Goal: Information Seeking & Learning: Learn about a topic

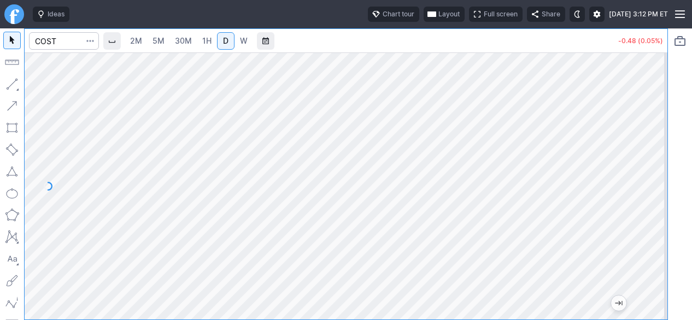
drag, startPoint x: 657, startPoint y: 172, endPoint x: 649, endPoint y: 232, distance: 60.7
click at [649, 232] on div at bounding box center [655, 183] width 23 height 240
drag, startPoint x: 651, startPoint y: 234, endPoint x: 666, endPoint y: 198, distance: 39.0
click at [666, 198] on div at bounding box center [655, 183] width 23 height 240
click at [155, 42] on span "5M" at bounding box center [158, 40] width 12 height 9
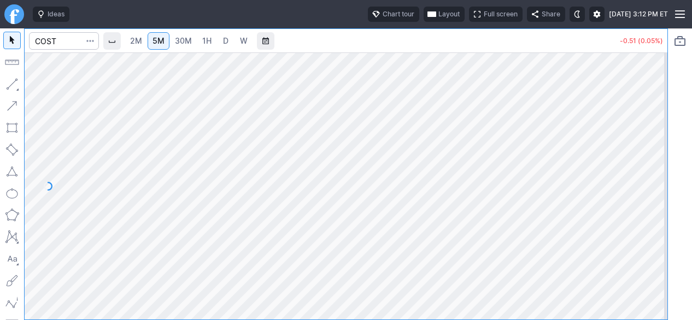
drag, startPoint x: 659, startPoint y: 226, endPoint x: 658, endPoint y: 209, distance: 16.4
click at [658, 209] on div at bounding box center [655, 183] width 23 height 240
drag, startPoint x: 658, startPoint y: 209, endPoint x: 656, endPoint y: 220, distance: 10.7
click at [656, 220] on div at bounding box center [655, 183] width 23 height 240
click at [72, 44] on input "Search" at bounding box center [64, 40] width 70 height 17
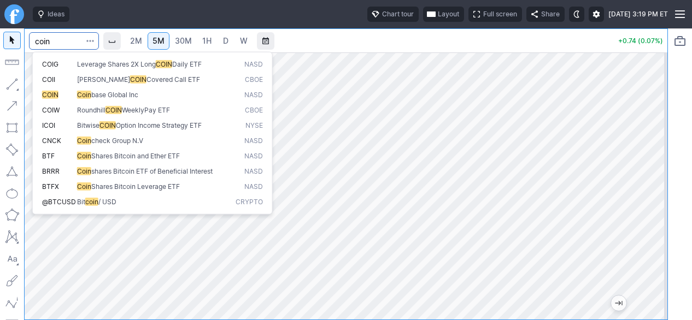
type input "coin"
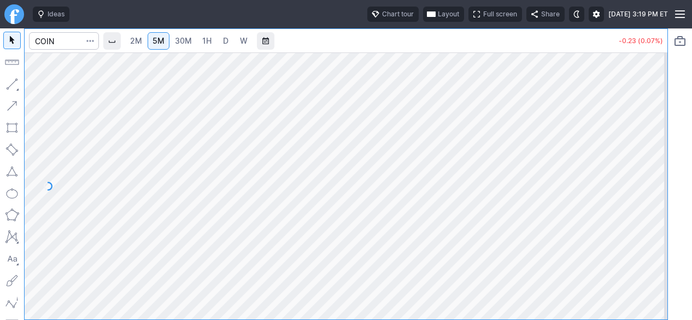
drag, startPoint x: 655, startPoint y: 251, endPoint x: 659, endPoint y: 207, distance: 44.4
click at [659, 207] on div at bounding box center [655, 183] width 23 height 240
click at [144, 49] on link "2M" at bounding box center [136, 40] width 22 height 17
drag, startPoint x: 658, startPoint y: 263, endPoint x: 660, endPoint y: 243, distance: 20.3
click at [659, 244] on div at bounding box center [655, 183] width 23 height 240
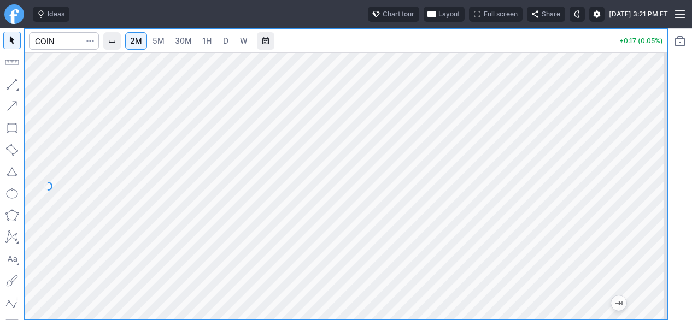
drag, startPoint x: 656, startPoint y: 246, endPoint x: 656, endPoint y: 204, distance: 42.6
click at [656, 209] on div at bounding box center [655, 183] width 23 height 240
drag, startPoint x: 652, startPoint y: 190, endPoint x: 649, endPoint y: 220, distance: 29.7
click at [650, 215] on div at bounding box center [655, 183] width 23 height 240
click at [658, 217] on div at bounding box center [655, 183] width 23 height 240
